Goal: Task Accomplishment & Management: Use online tool/utility

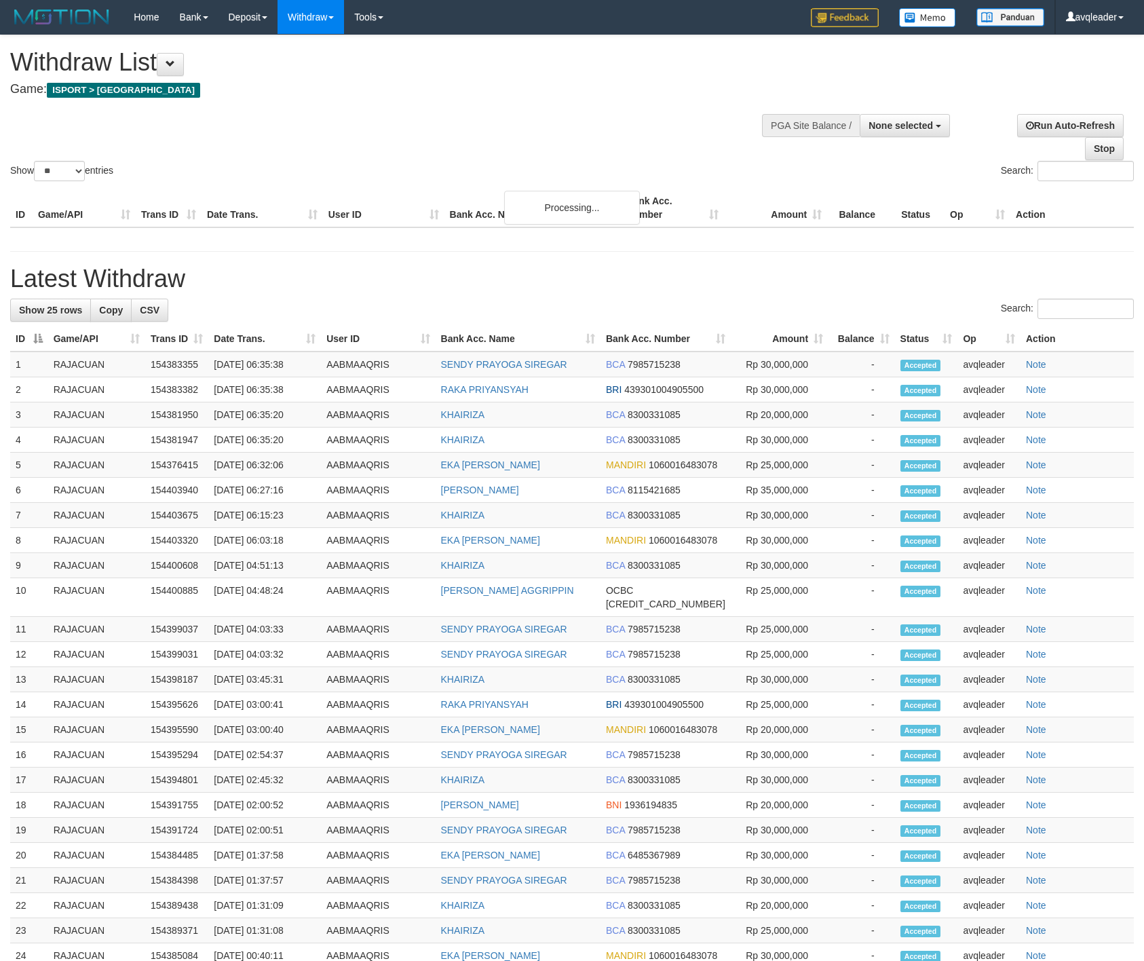
select select
select select "**"
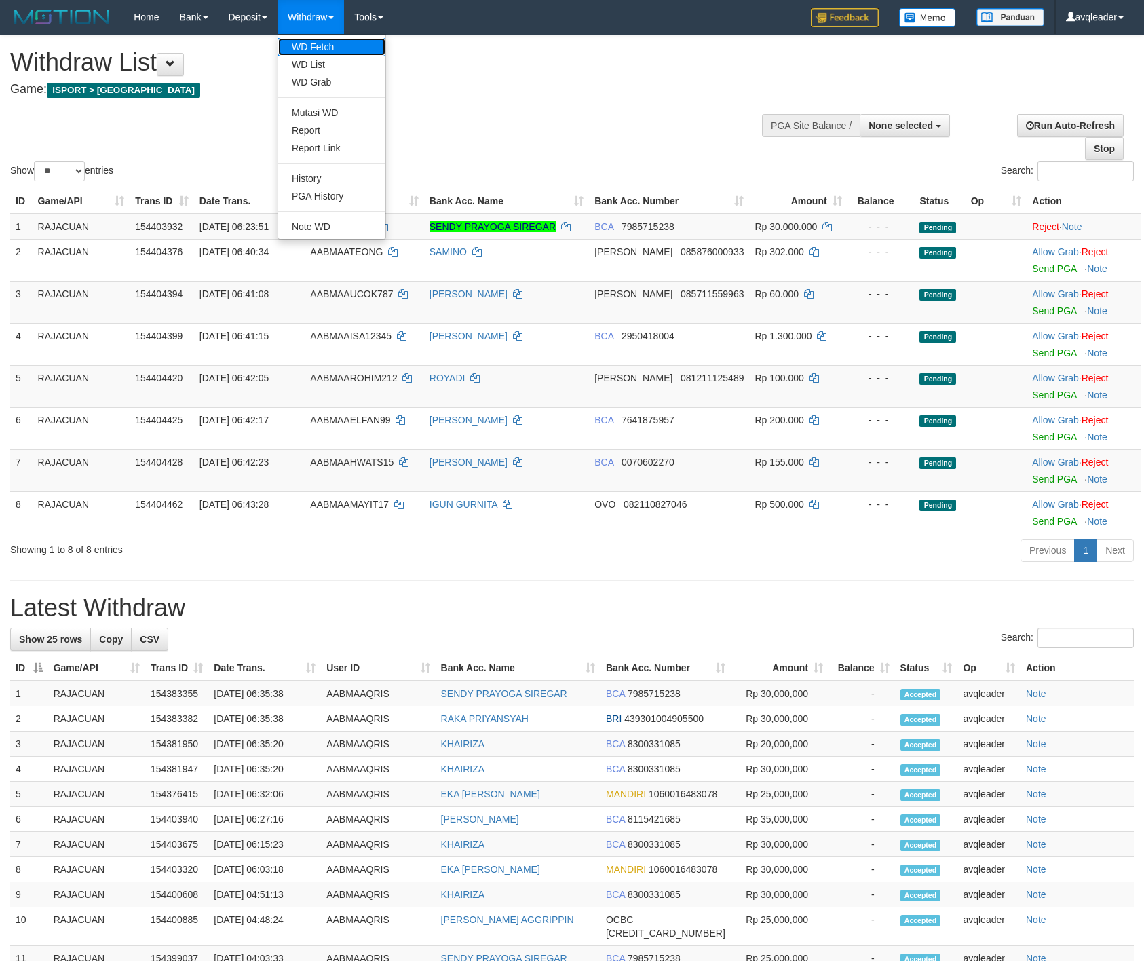
click at [331, 47] on link "WD Fetch" at bounding box center [331, 47] width 107 height 18
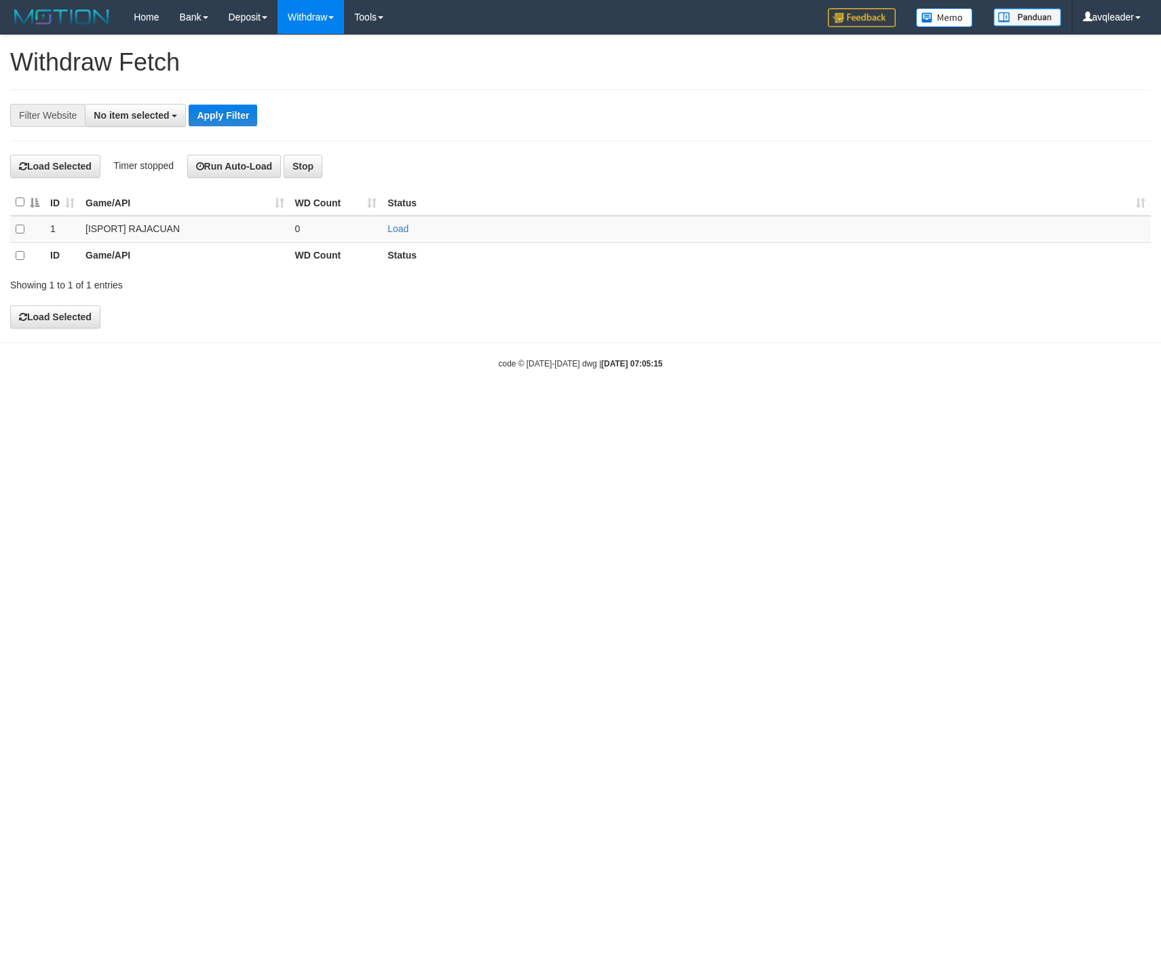
select select
drag, startPoint x: 568, startPoint y: 389, endPoint x: 561, endPoint y: 389, distance: 7.5
click at [561, 389] on body "Toggle navigation Home Bank Account List Load By Website Group [ISPORT] RAJACUA…" at bounding box center [580, 202] width 1161 height 404
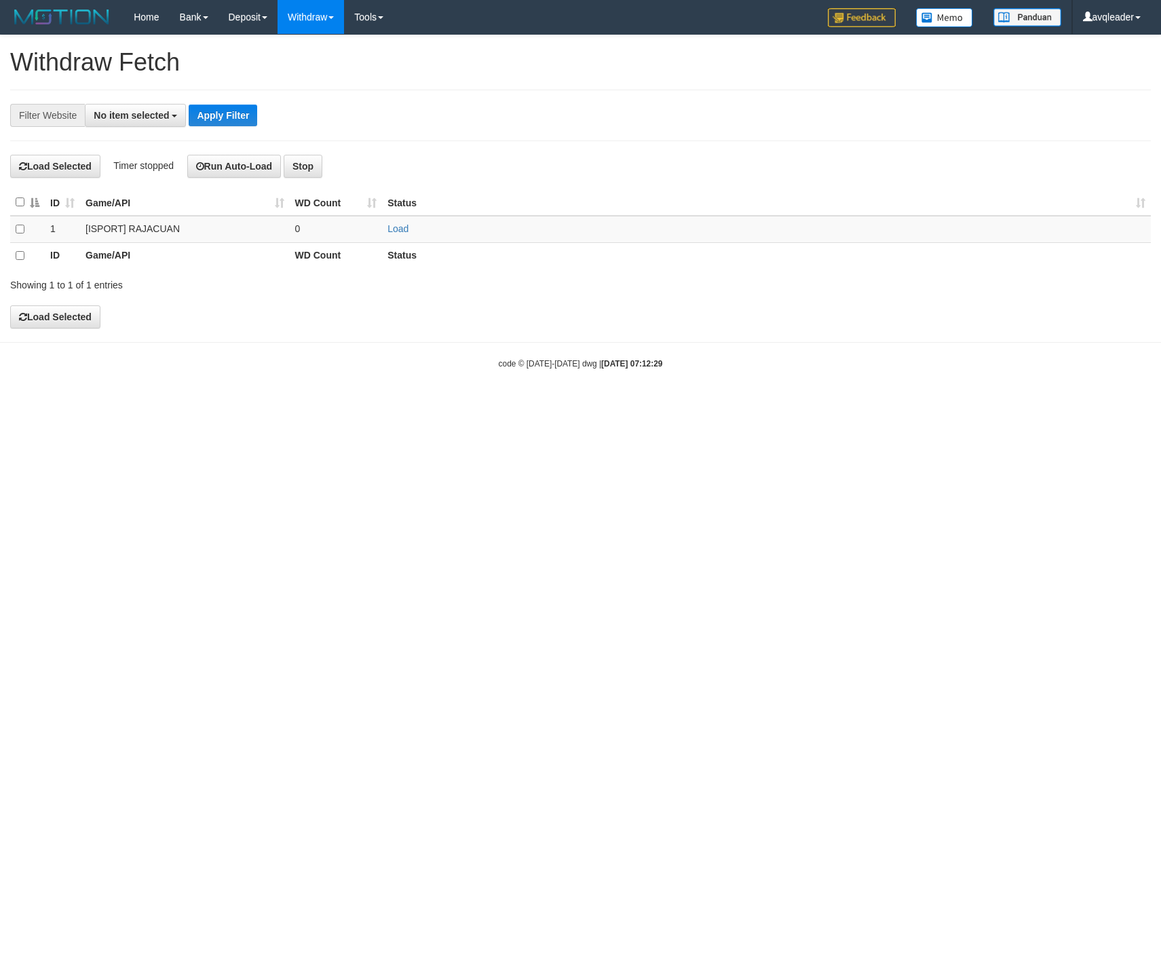
select select
click at [318, 41] on link "WD Fetch" at bounding box center [331, 47] width 107 height 18
click at [147, 111] on span "No item selected" at bounding box center [131, 115] width 75 height 11
click at [134, 176] on label "SELECT ALL" at bounding box center [131, 166] width 91 height 19
select select "***"
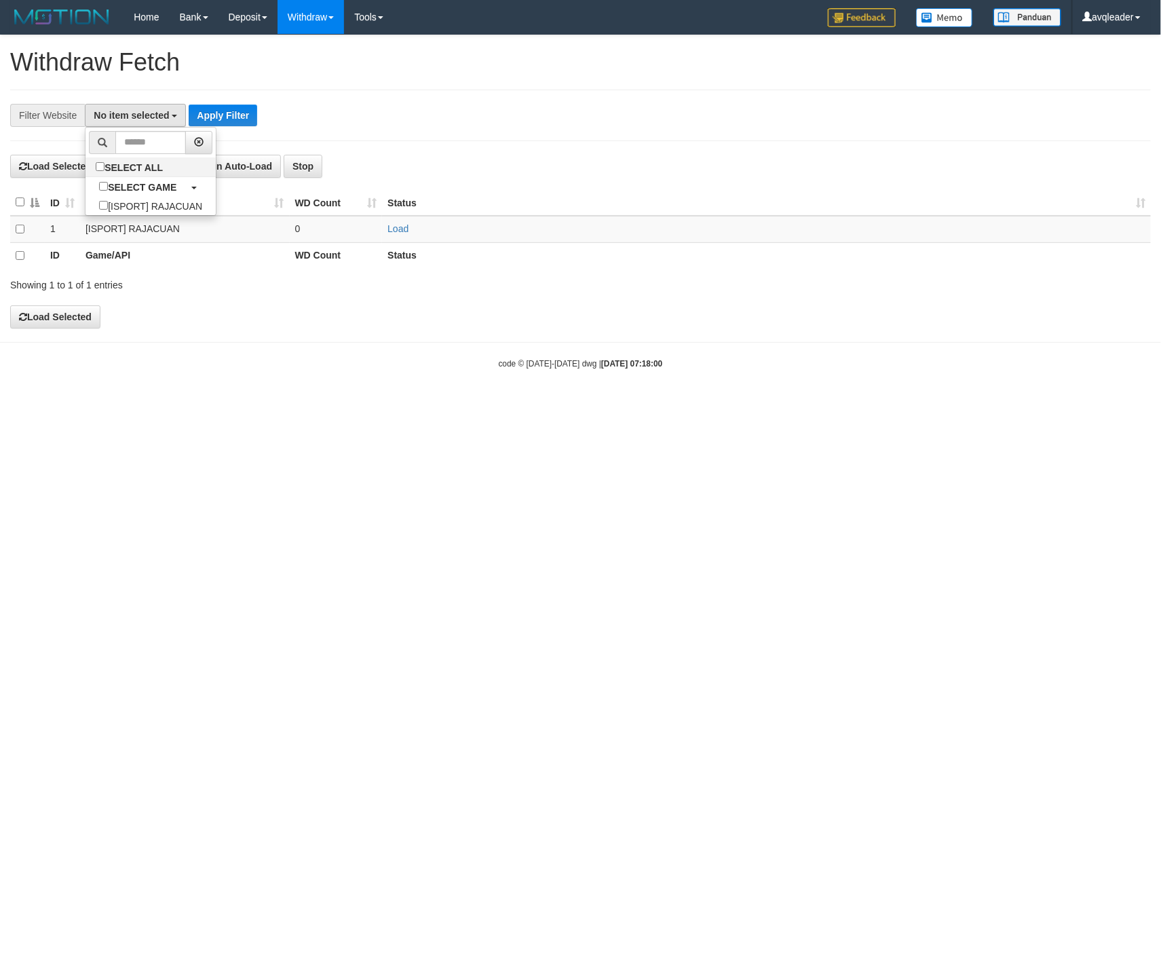
scroll to position [12, 0]
click at [226, 119] on button "Apply Filter" at bounding box center [245, 116] width 69 height 22
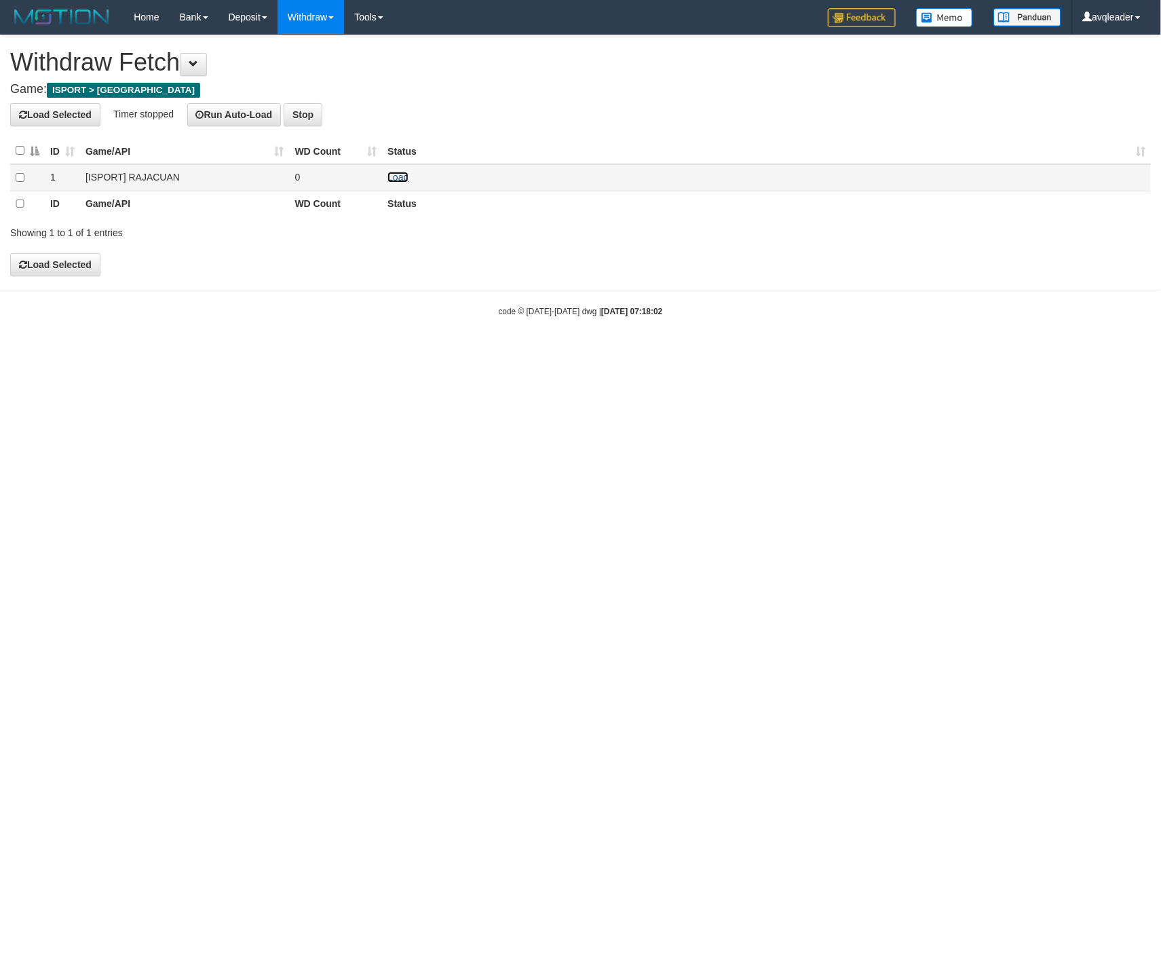
click at [401, 182] on link "Load" at bounding box center [398, 177] width 21 height 11
click at [312, 63] on link "WD List" at bounding box center [331, 65] width 107 height 18
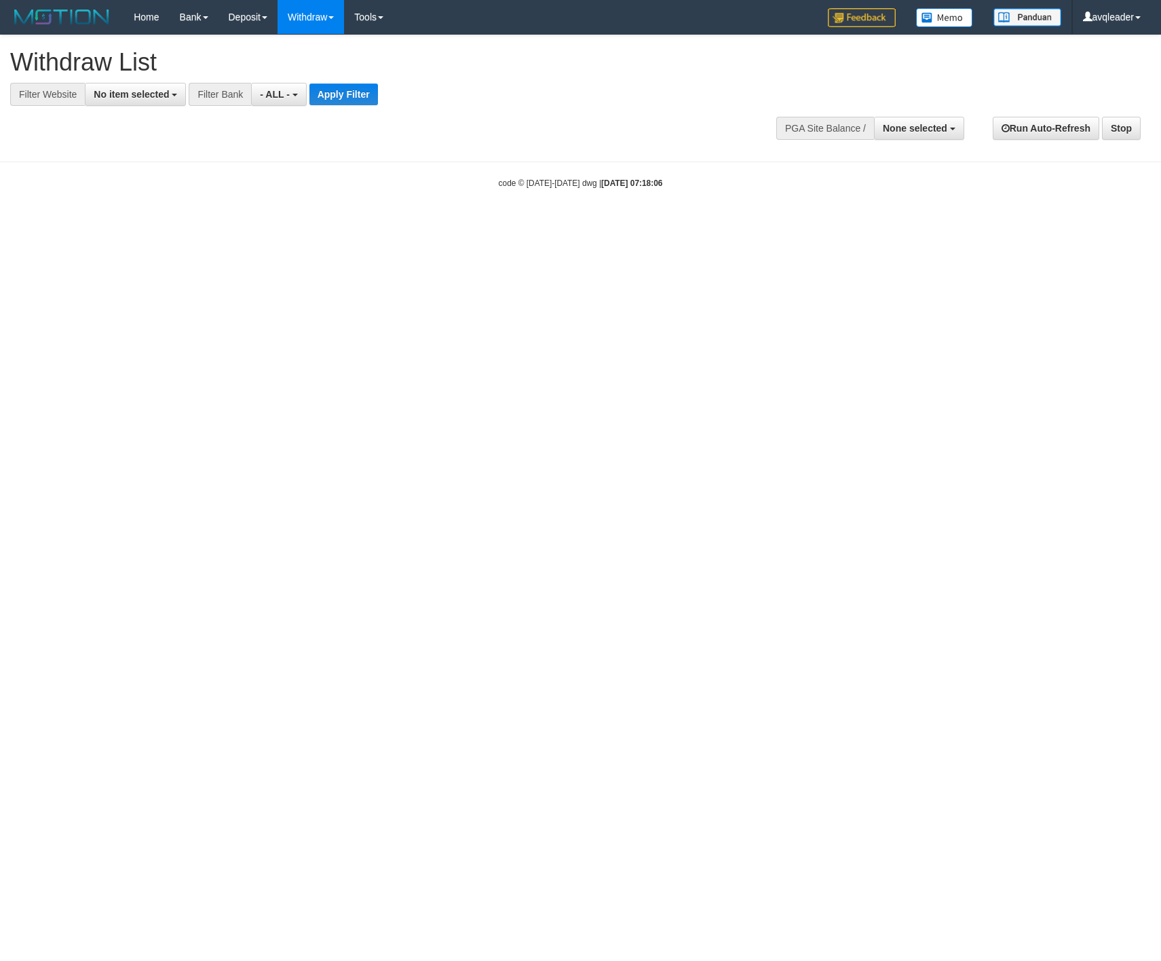
select select
click at [135, 88] on button "No item selected" at bounding box center [135, 94] width 101 height 23
click at [149, 170] on b "SELECT GAME" at bounding box center [142, 166] width 69 height 11
select select "***"
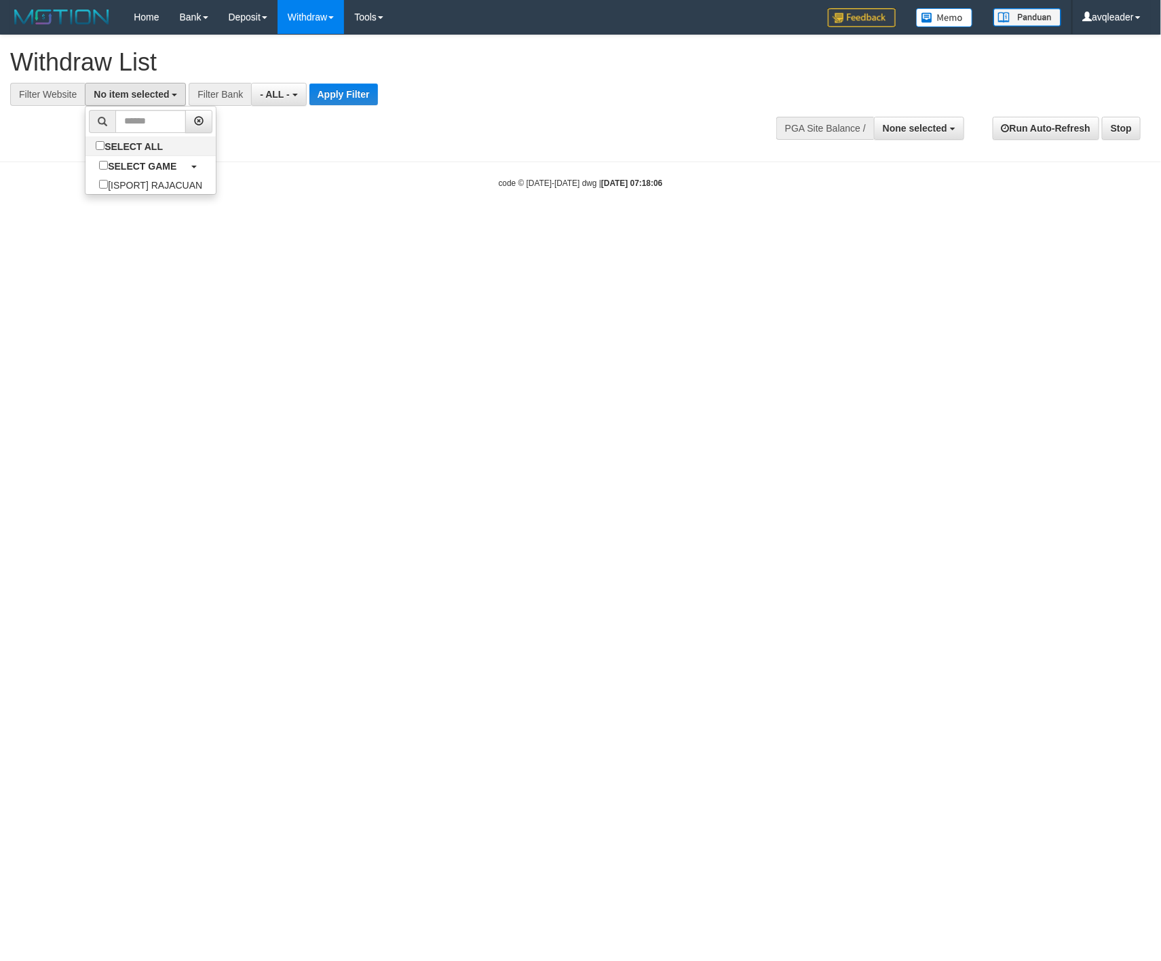
scroll to position [12, 0]
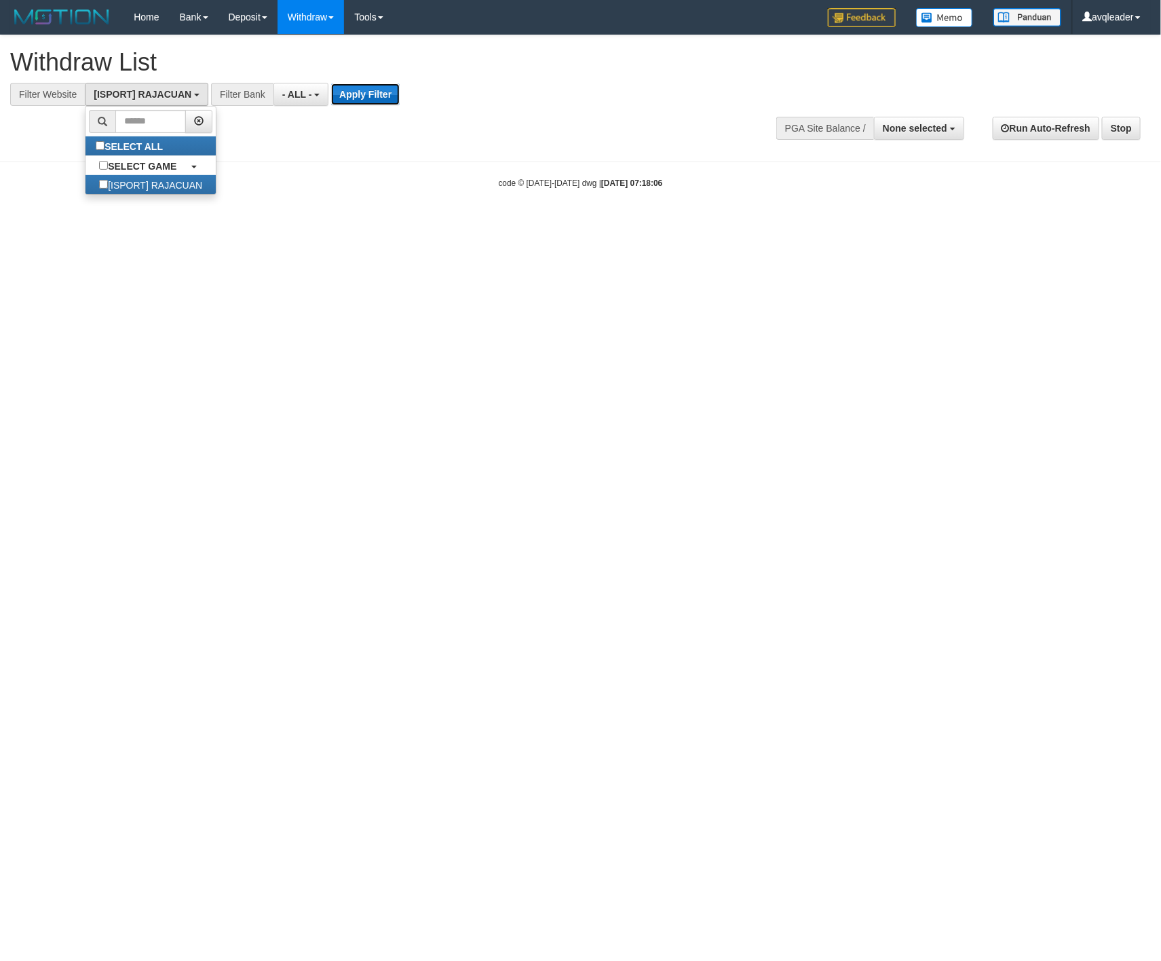
click at [381, 96] on button "Apply Filter" at bounding box center [365, 94] width 69 height 22
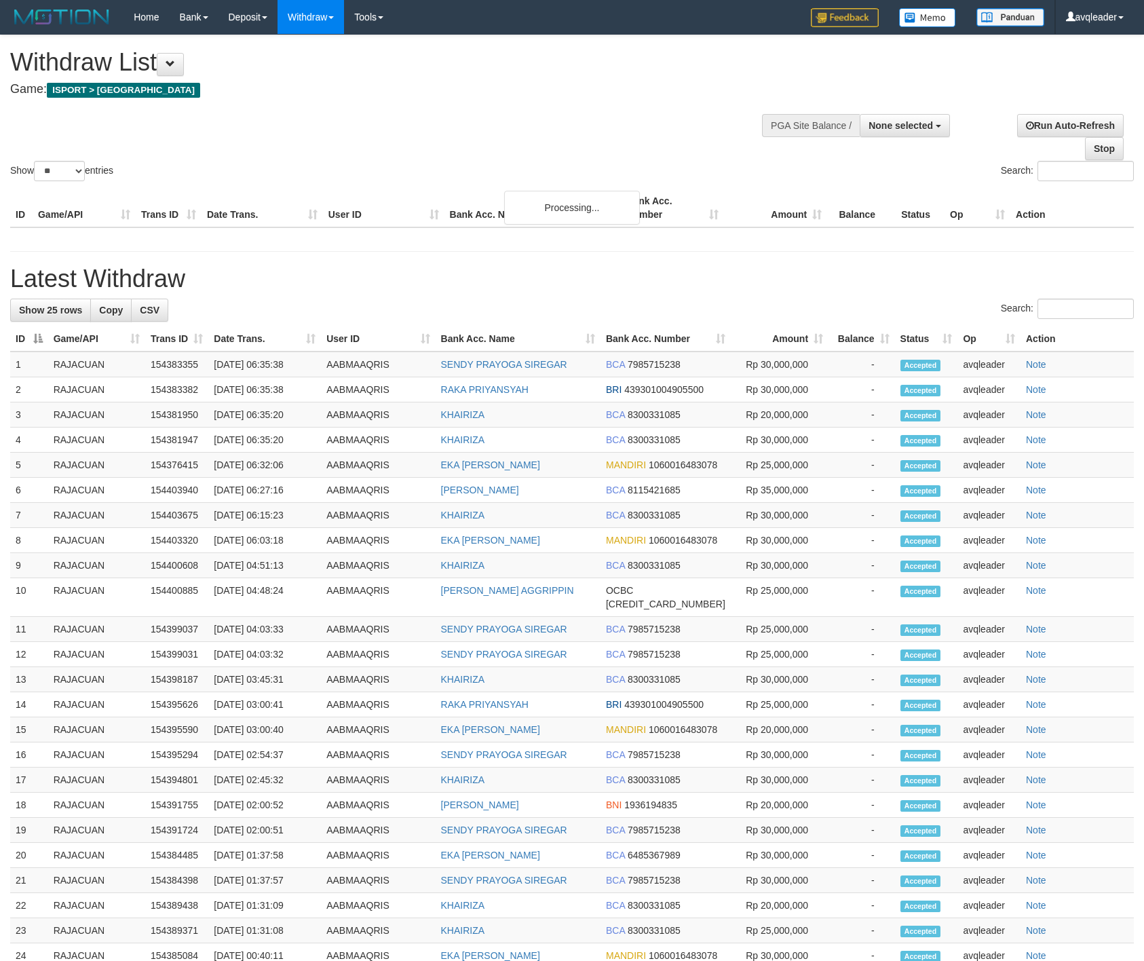
select select
select select "**"
select select
select select "**"
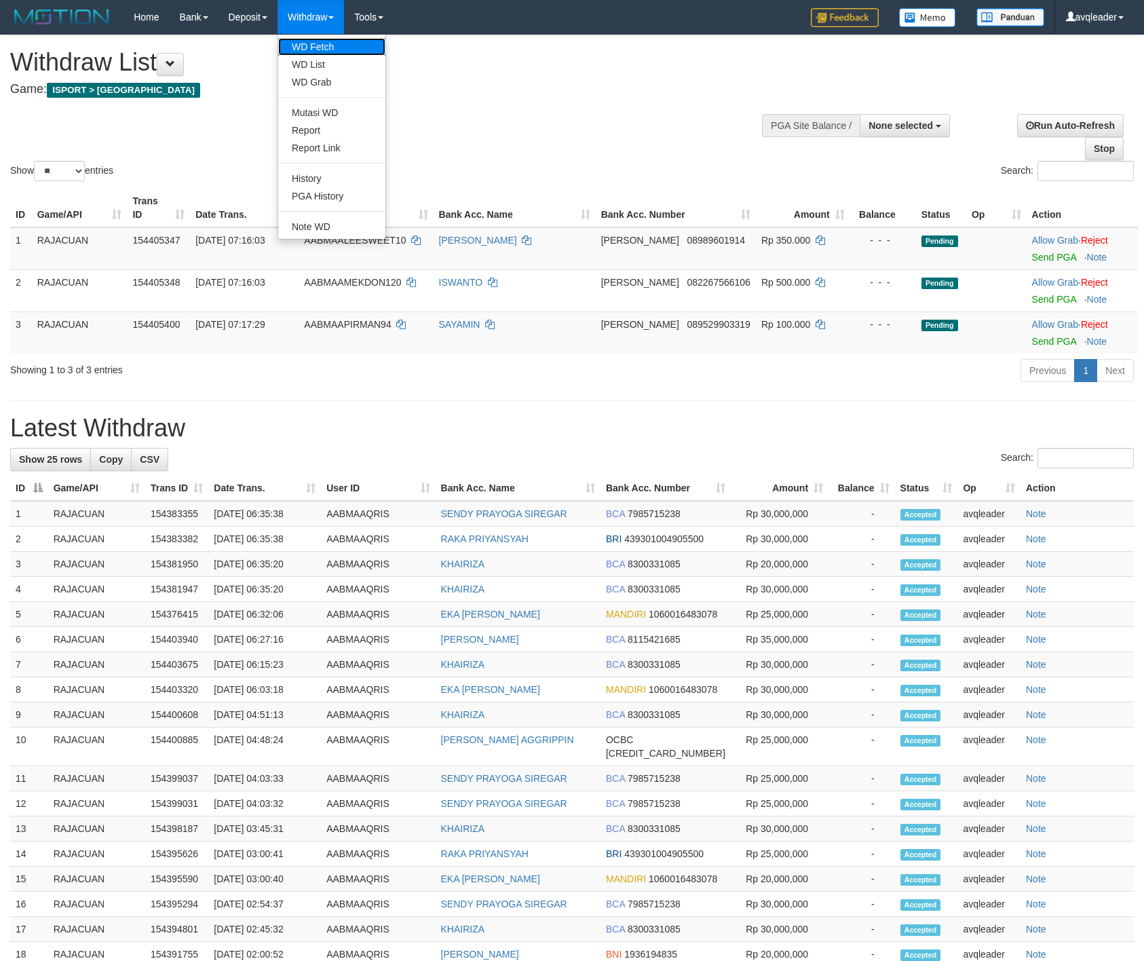
click at [326, 41] on link "WD Fetch" at bounding box center [331, 47] width 107 height 18
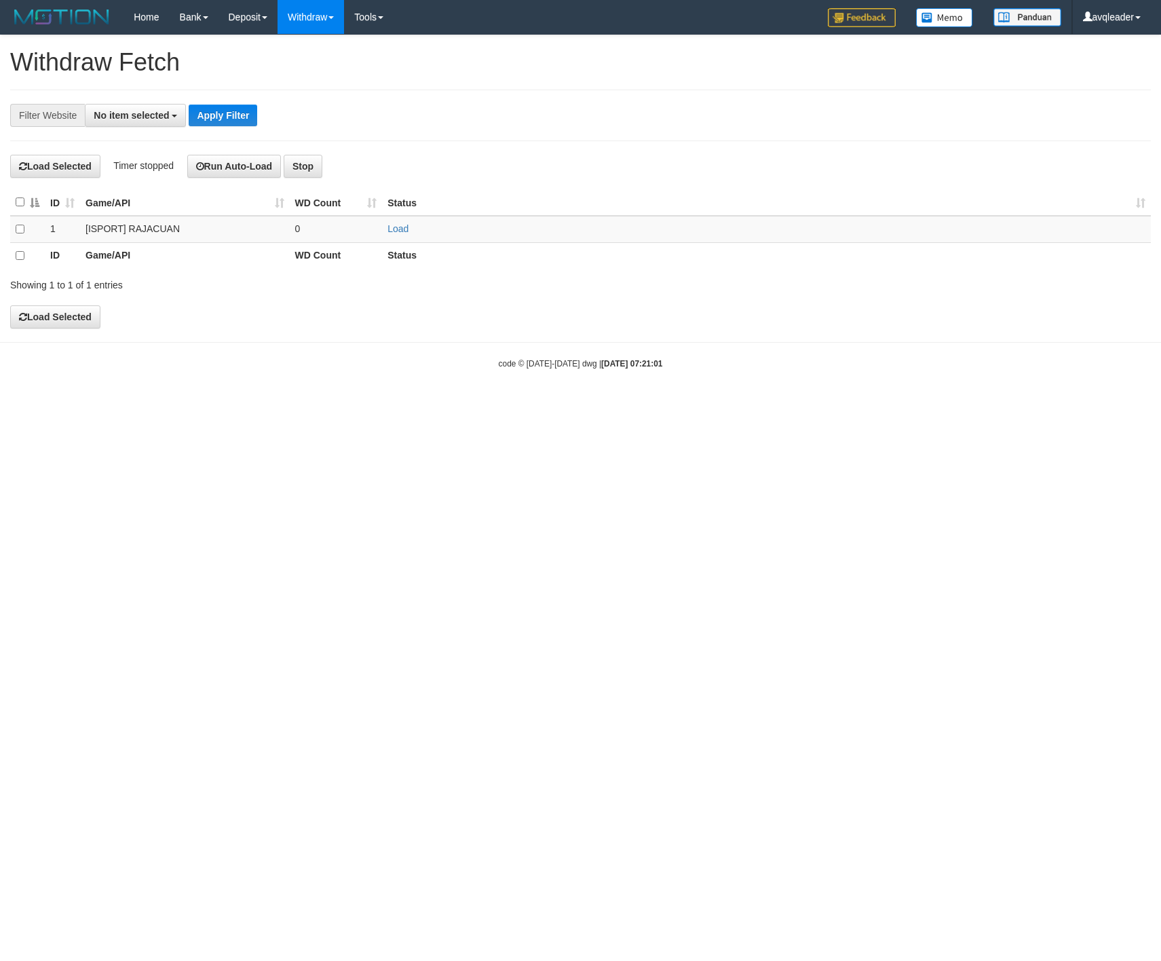
select select
